Goal: Transaction & Acquisition: Download file/media

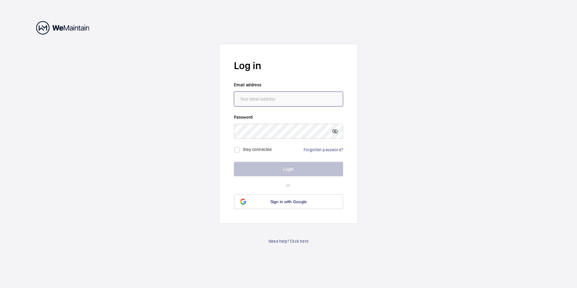
type input "[EMAIL_ADDRESS][DOMAIN_NAME]"
click at [265, 163] on button "Login" at bounding box center [288, 169] width 109 height 14
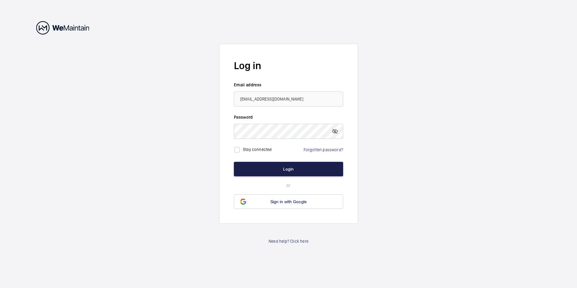
click at [265, 164] on button "Login" at bounding box center [288, 169] width 109 height 14
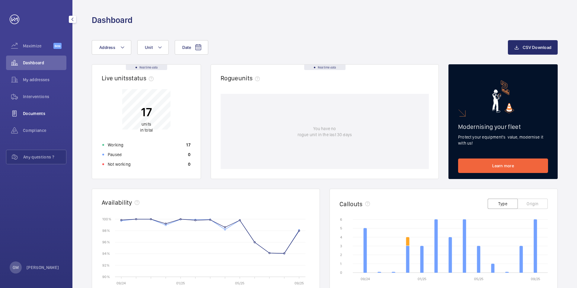
click at [39, 114] on span "Documents" at bounding box center [44, 113] width 43 height 6
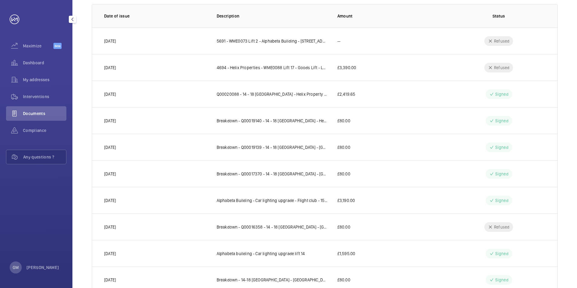
scroll to position [78, 0]
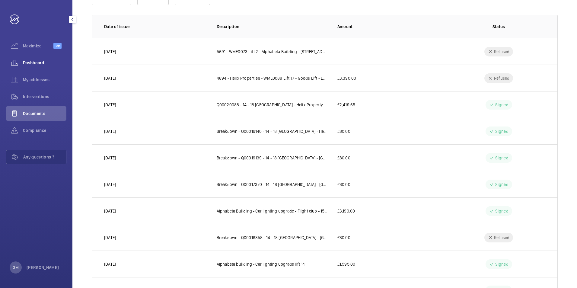
click at [25, 61] on span "Dashboard" at bounding box center [44, 63] width 43 height 6
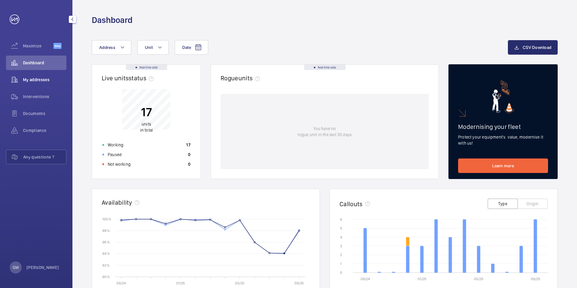
click at [35, 81] on span "My addresses" at bounding box center [44, 80] width 43 height 6
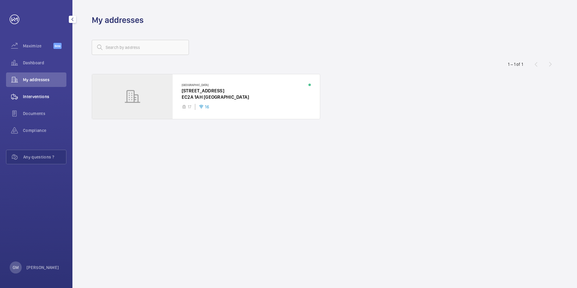
click at [46, 95] on span "Interventions" at bounding box center [44, 97] width 43 height 6
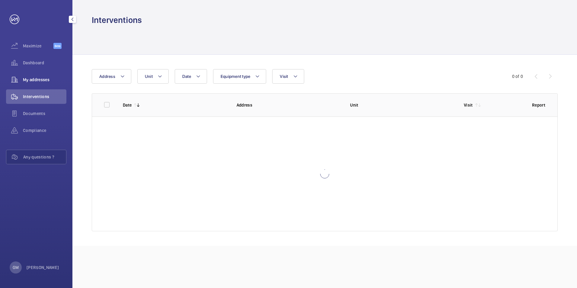
click at [43, 82] on span "My addresses" at bounding box center [44, 80] width 43 height 6
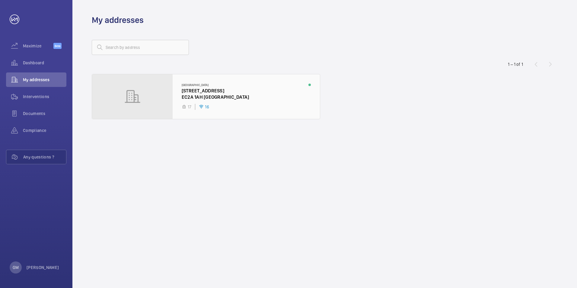
click at [267, 103] on div at bounding box center [206, 96] width 228 height 45
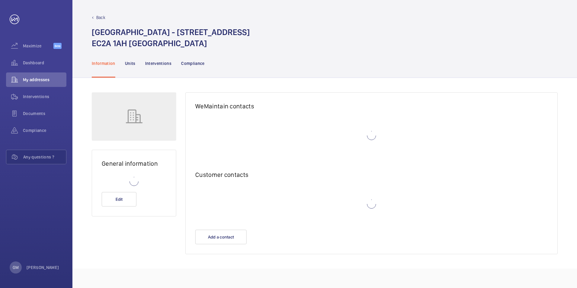
click at [267, 104] on h2 "WeMaintain contacts" at bounding box center [371, 106] width 353 height 8
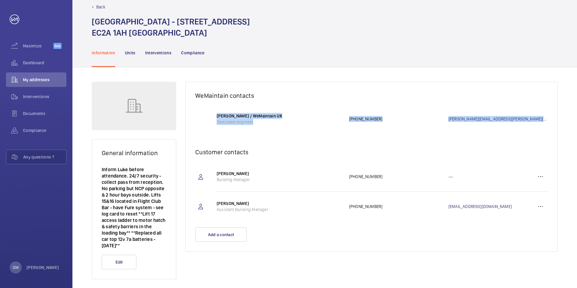
scroll to position [16, 0]
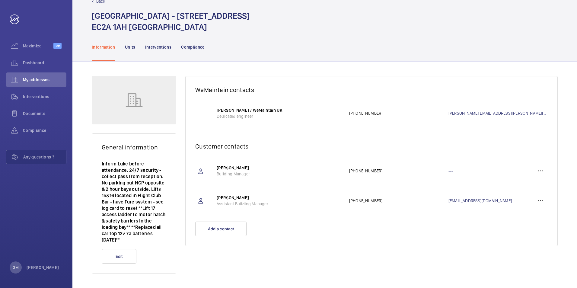
click at [270, 139] on wm-front-card-header "Customer contacts" at bounding box center [372, 144] width 372 height 23
click at [130, 46] on p "Units" at bounding box center [130, 47] width 11 height 6
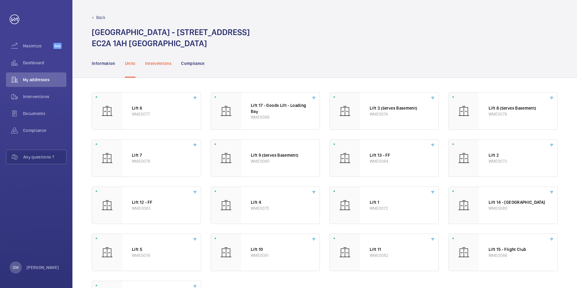
click at [161, 64] on p "Interventions" at bounding box center [158, 63] width 27 height 6
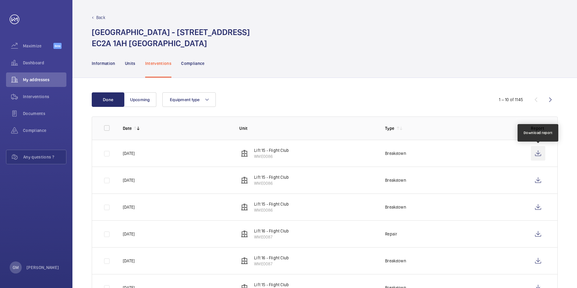
click at [538, 153] on wm-front-icon-button at bounding box center [538, 153] width 14 height 14
